Goal: Information Seeking & Learning: Understand process/instructions

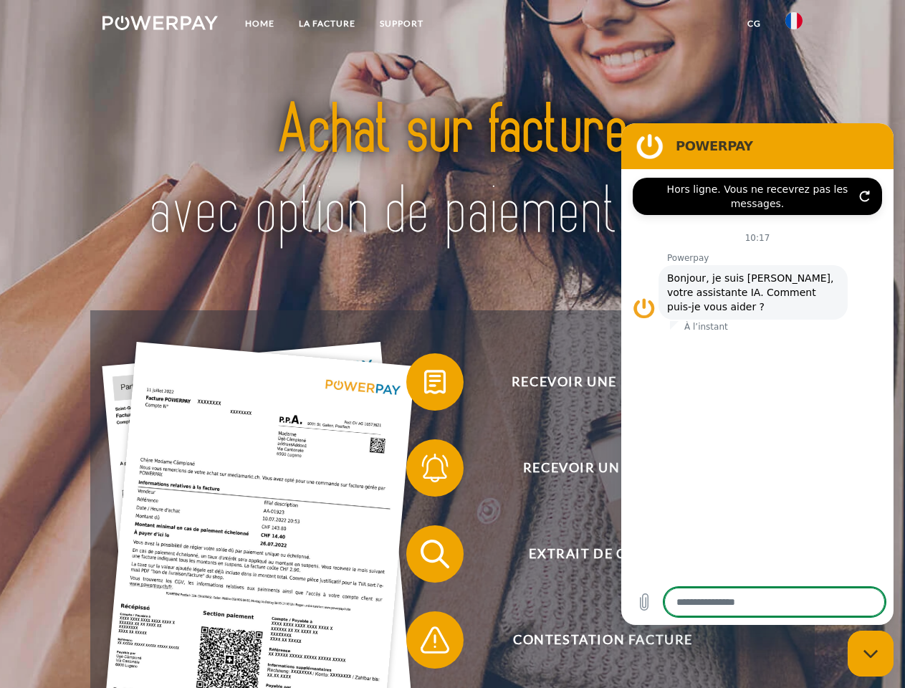
click at [160, 25] on img at bounding box center [159, 23] width 115 height 14
click at [794, 25] on img at bounding box center [793, 20] width 17 height 17
click at [753, 24] on link "CG" at bounding box center [754, 24] width 38 height 26
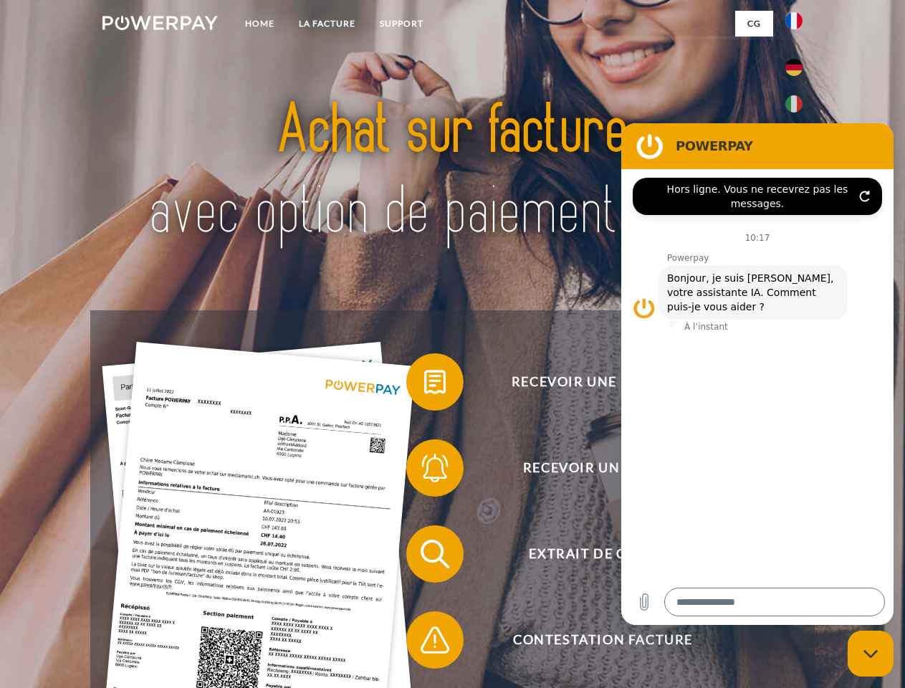
click at [424, 385] on span at bounding box center [413, 382] width 72 height 72
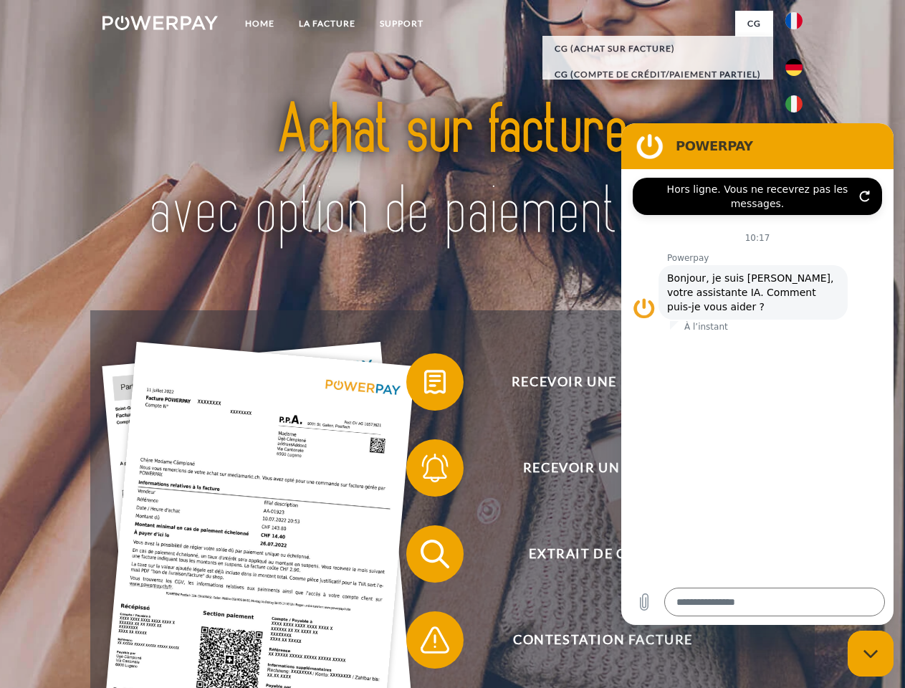
click at [424, 471] on span at bounding box center [413, 468] width 72 height 72
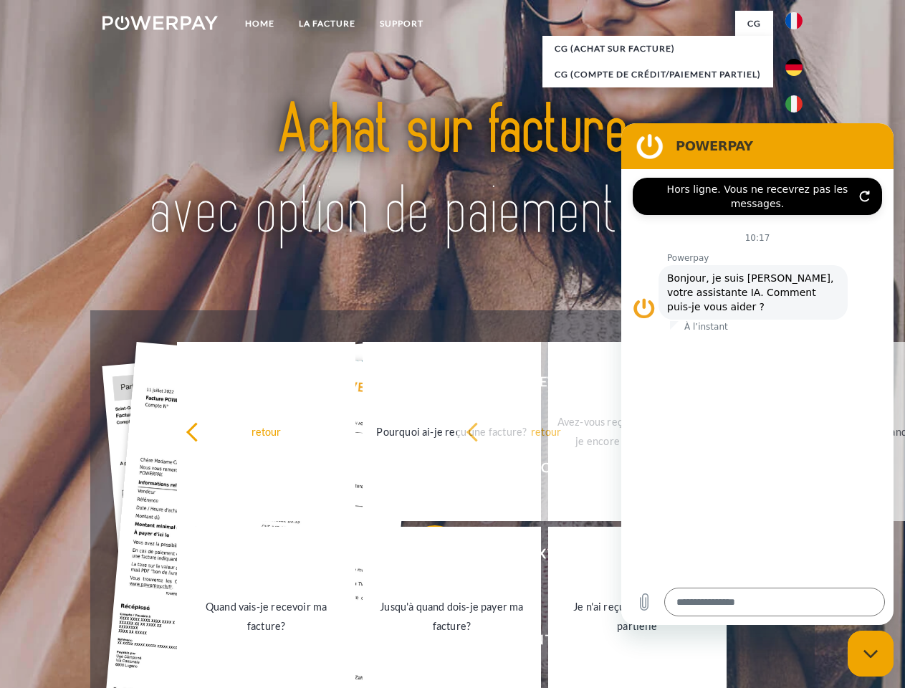
click at [424, 557] on link "Jusqu'à quand dois-je payer ma facture?" at bounding box center [451, 615] width 178 height 179
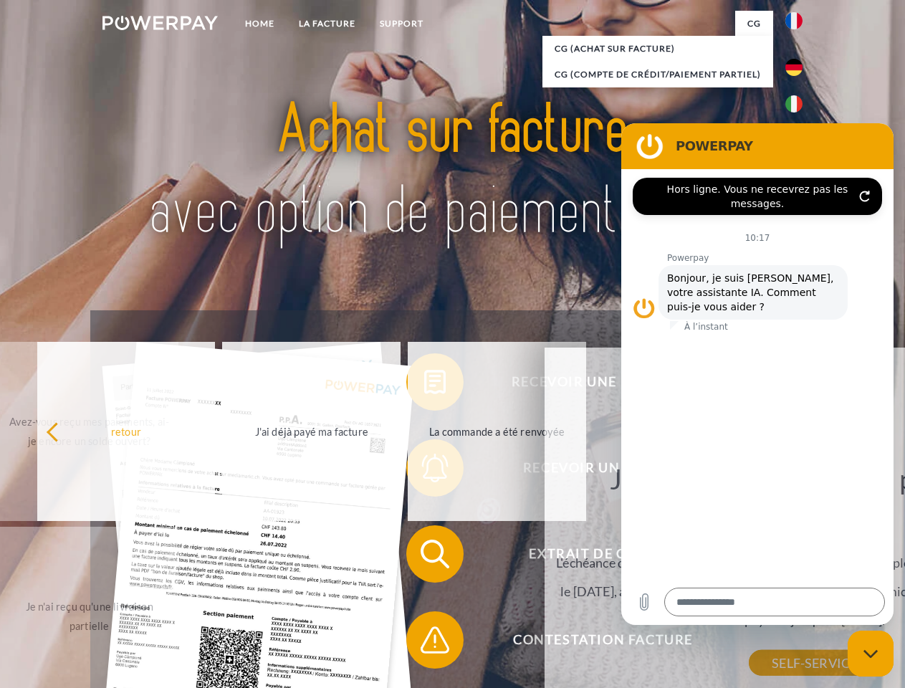
click at [424, 642] on span at bounding box center [413, 640] width 72 height 72
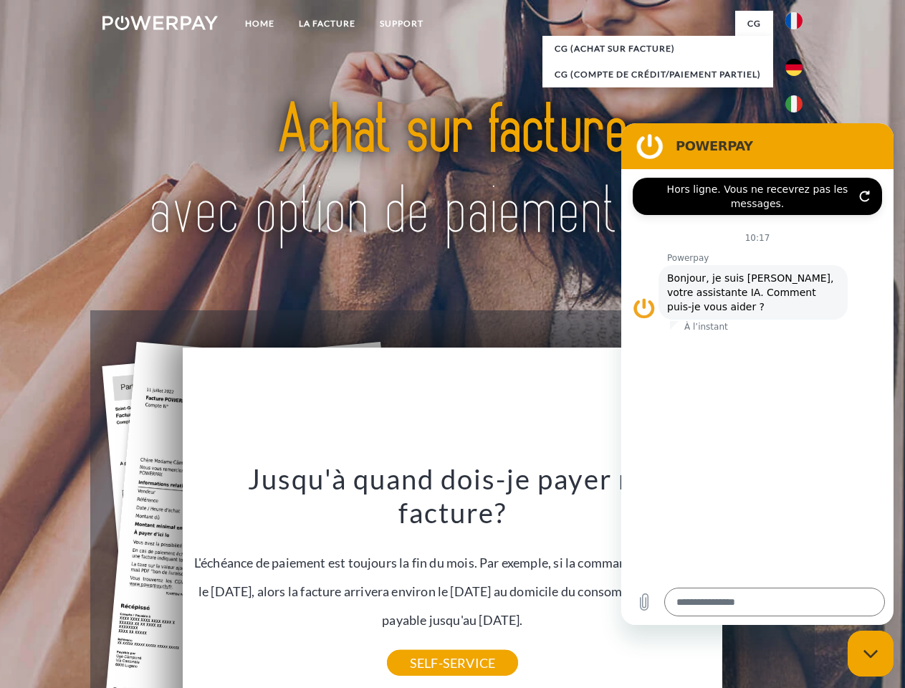
click at [870, 653] on icon "Fermer la fenêtre de messagerie" at bounding box center [870, 653] width 15 height 9
type textarea "*"
